Goal: Task Accomplishment & Management: Complete application form

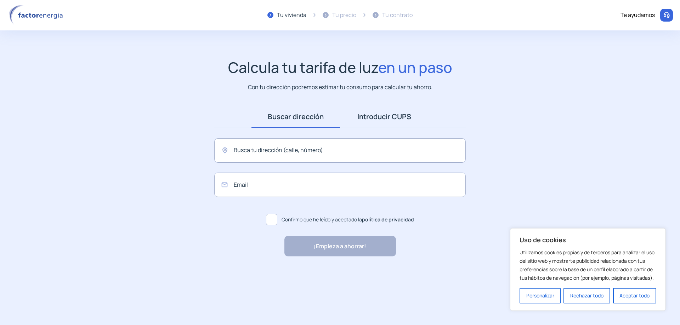
click at [395, 108] on link "Introducir CUPS" at bounding box center [384, 117] width 88 height 22
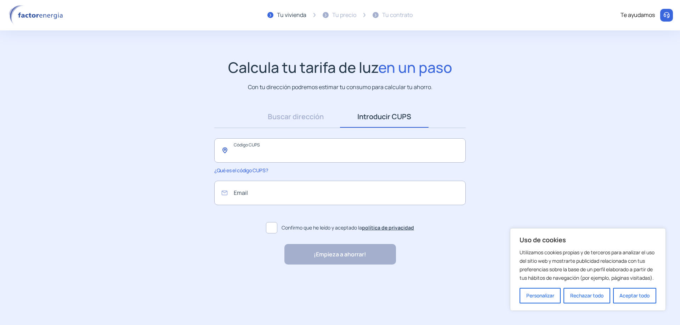
click at [332, 143] on input "text" at bounding box center [339, 150] width 251 height 24
click at [581, 296] on button "Rechazar todo" at bounding box center [586, 296] width 46 height 16
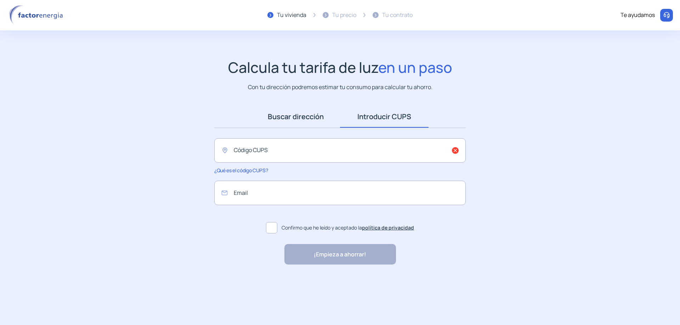
click at [299, 122] on link "Buscar dirección" at bounding box center [295, 117] width 88 height 22
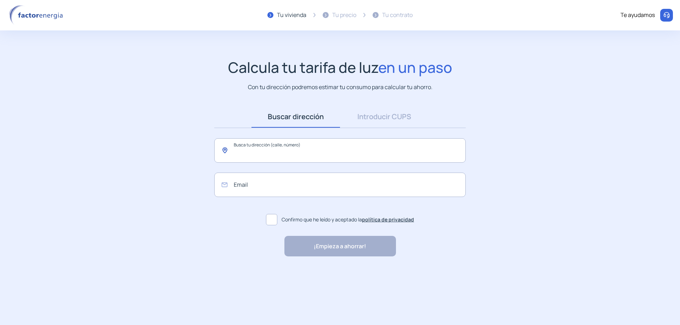
click at [275, 150] on input "text" at bounding box center [339, 150] width 251 height 24
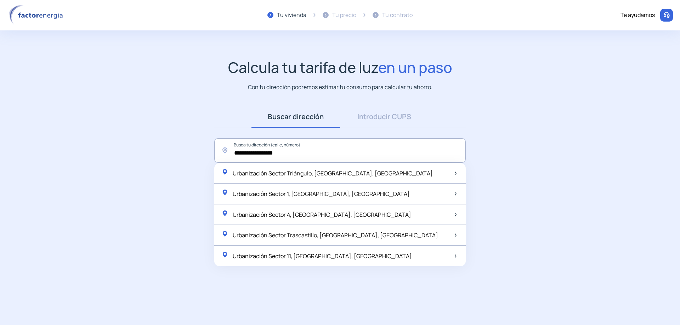
click at [285, 174] on span "Urbanización Sector Triángulo, [GEOGRAPHIC_DATA], [GEOGRAPHIC_DATA]" at bounding box center [333, 174] width 200 height 8
type input "**********"
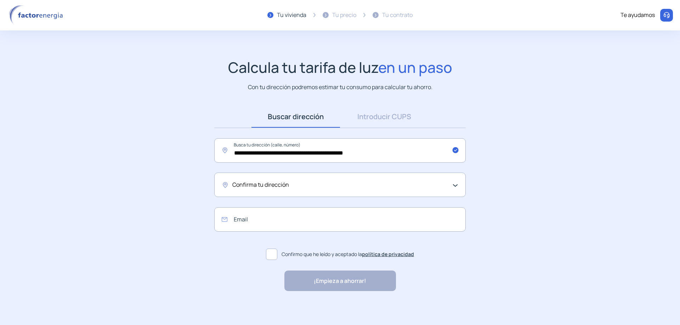
click at [278, 184] on span "Confirma tu dirección" at bounding box center [260, 185] width 57 height 9
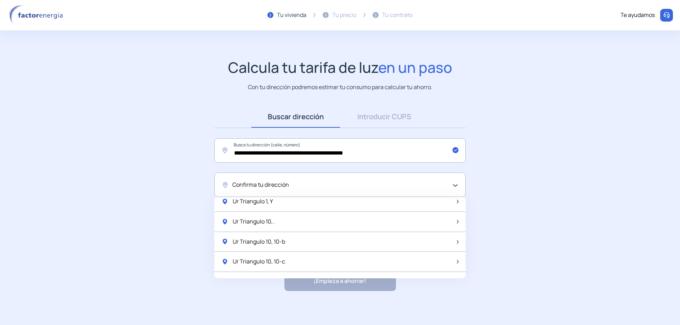
scroll to position [834, 0]
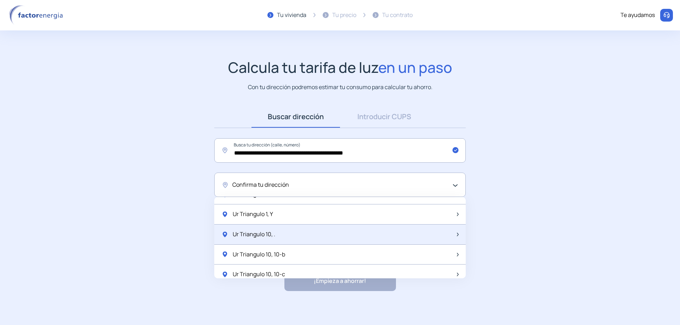
click at [456, 232] on div at bounding box center [456, 234] width 5 height 9
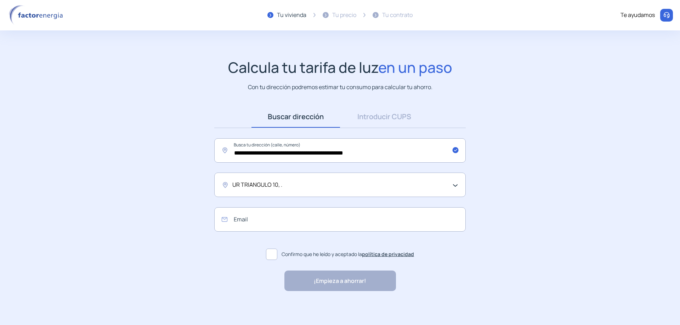
click at [283, 180] on div "UR TRIANGULO 10, ." at bounding box center [339, 185] width 251 height 24
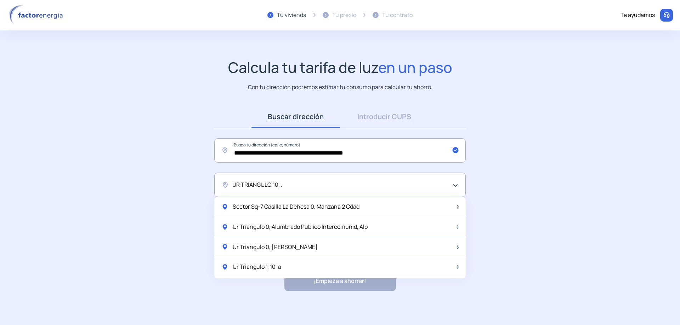
click at [282, 185] on span "UR TRIANGULO 10, ." at bounding box center [257, 185] width 50 height 9
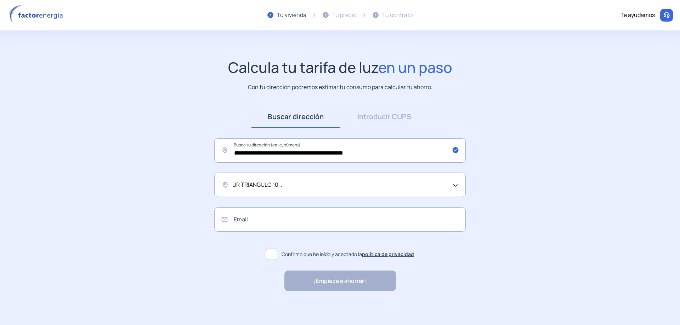
click at [282, 185] on span "UR TRIANGULO 10, ." at bounding box center [257, 185] width 50 height 9
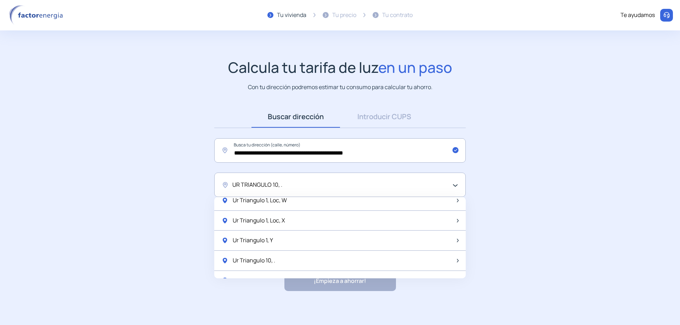
scroll to position [940, 0]
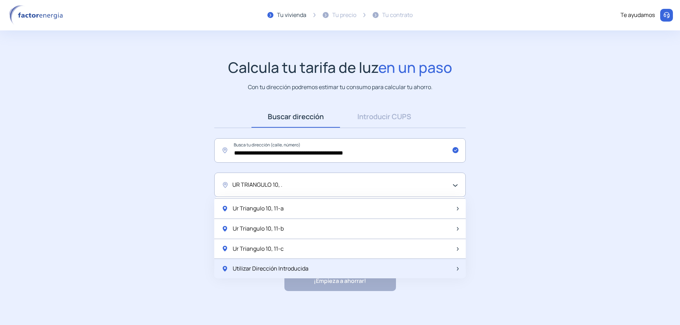
click at [291, 265] on span "Utilizar Dirección Introducida" at bounding box center [271, 268] width 76 height 9
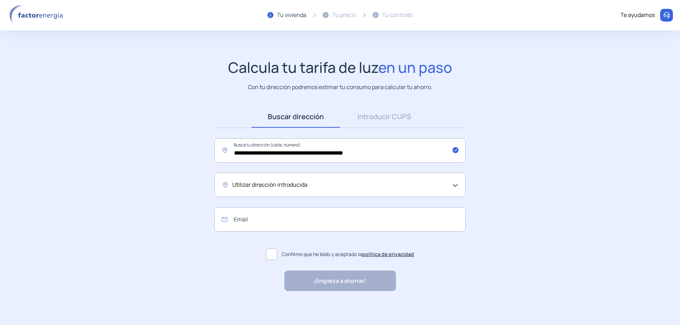
drag, startPoint x: 342, startPoint y: 173, endPoint x: 339, endPoint y: 181, distance: 7.8
click at [342, 174] on div "Utilizar dirección introducida" at bounding box center [339, 185] width 251 height 24
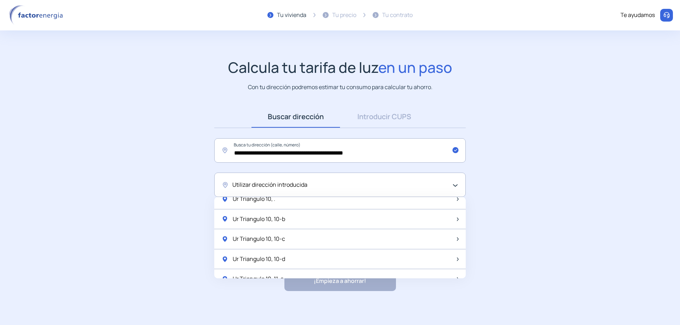
scroll to position [834, 0]
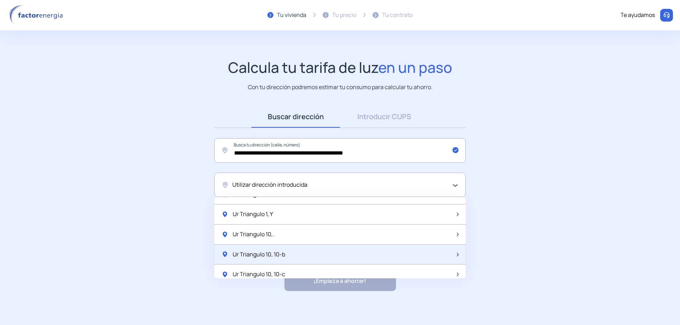
click at [299, 259] on div "Ur Triangulo 10, 10-b" at bounding box center [339, 255] width 251 height 20
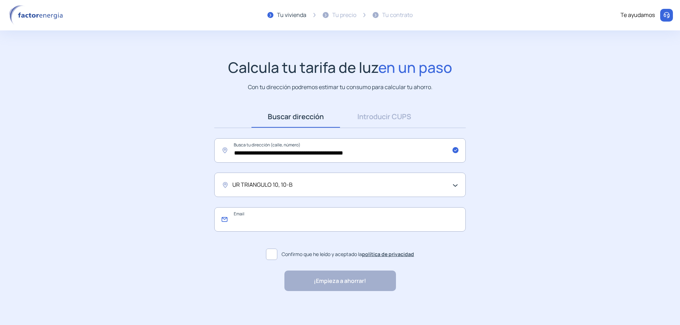
click at [278, 224] on input "email" at bounding box center [339, 219] width 251 height 24
click at [206, 264] on app-search-direction-cups "**********" at bounding box center [340, 175] width 680 height 233
